Goal: Information Seeking & Learning: Learn about a topic

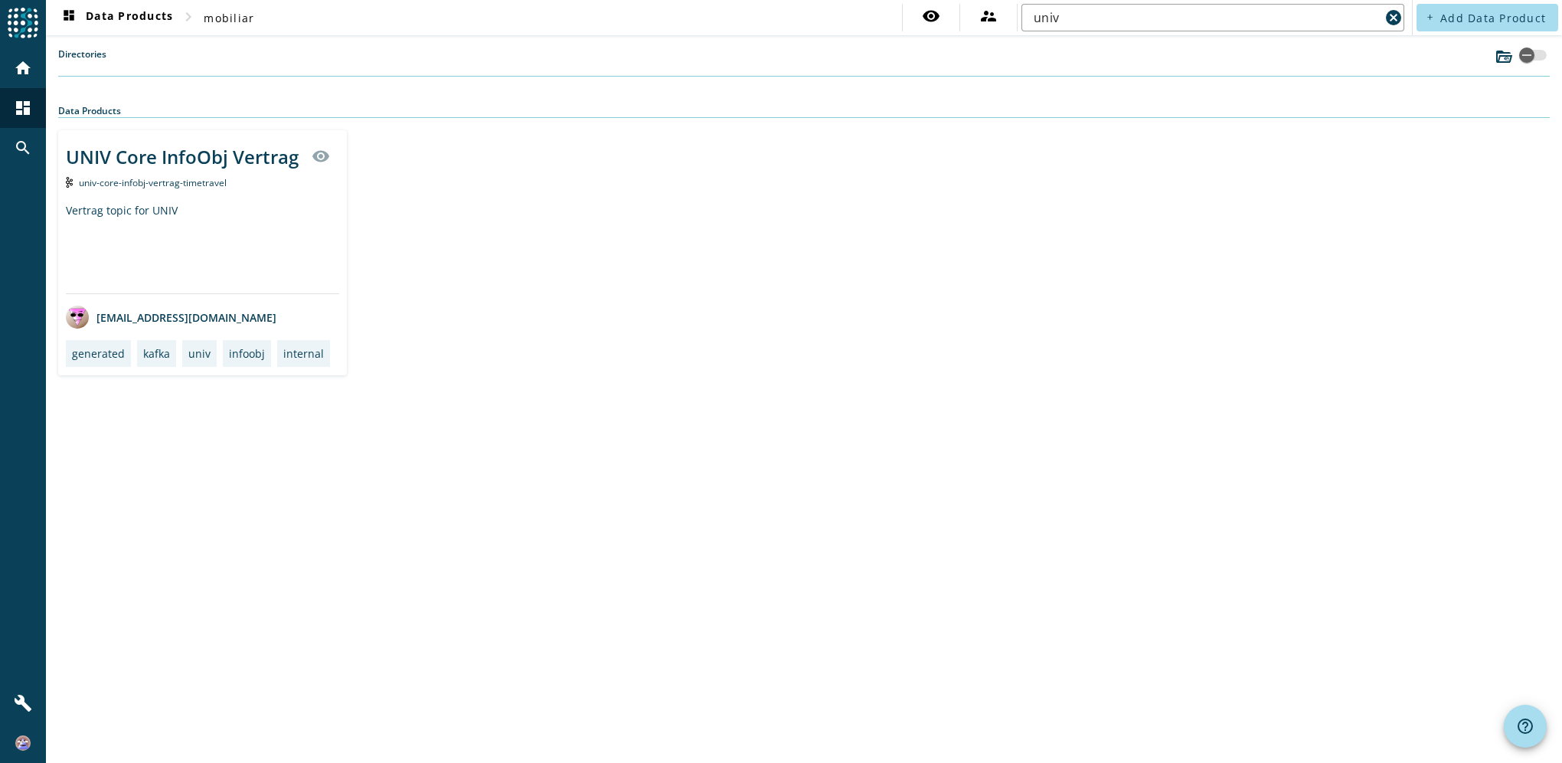
click at [184, 146] on div "UNIV Core InfoObj Vertrag" at bounding box center [182, 156] width 233 height 25
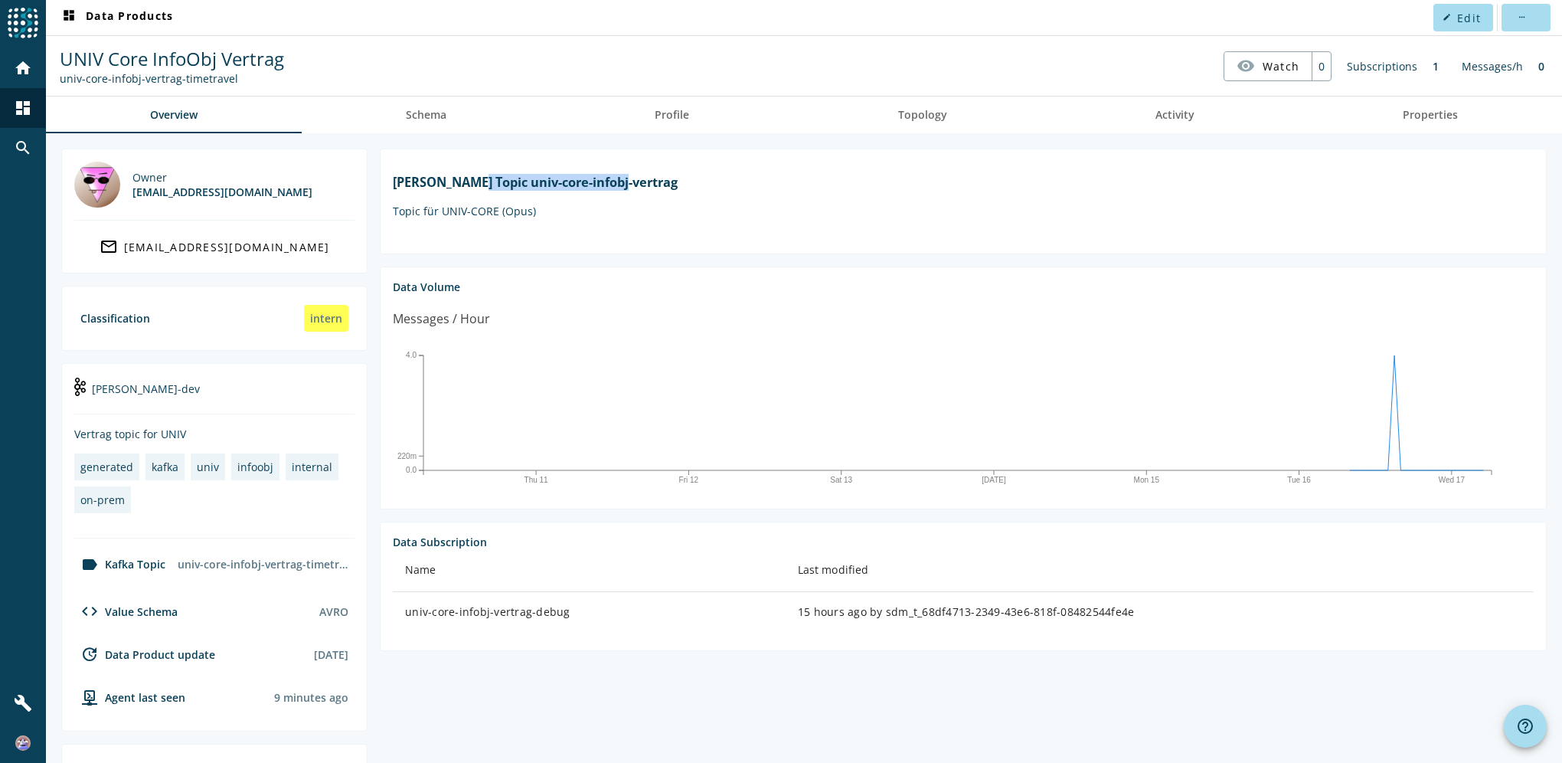
drag, startPoint x: 527, startPoint y: 190, endPoint x: 810, endPoint y: 211, distance: 284.2
click at [810, 211] on markdown "[PERSON_NAME] Topic univ-core-infobj-vertrag Topic für UNIV-CORE (Opus)" at bounding box center [963, 196] width 1141 height 44
click at [466, 620] on div "univ-core-infobj-vertrag-debug" at bounding box center [589, 611] width 368 height 15
click at [525, 620] on div "univ-core-infobj-vertrag-debug" at bounding box center [589, 611] width 368 height 15
